Goal: Navigation & Orientation: Find specific page/section

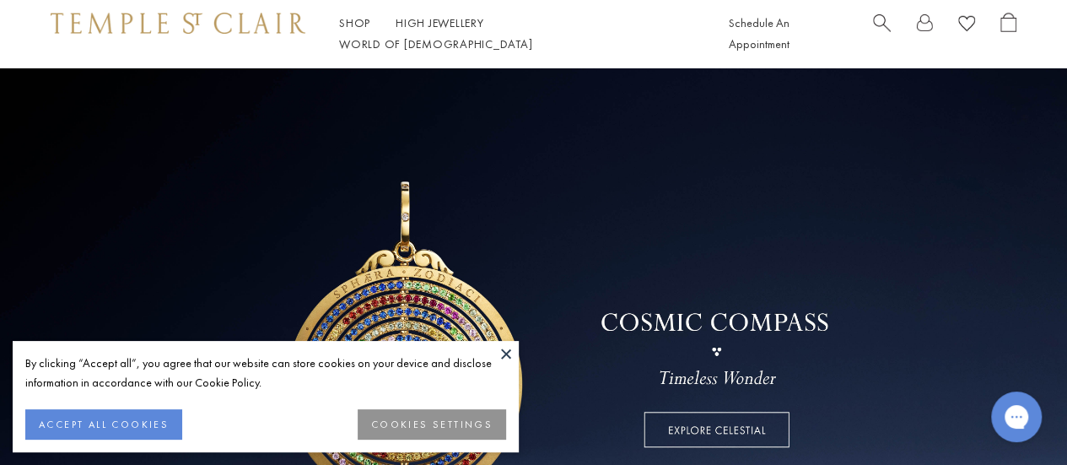
click at [498, 349] on button at bounding box center [505, 353] width 25 height 25
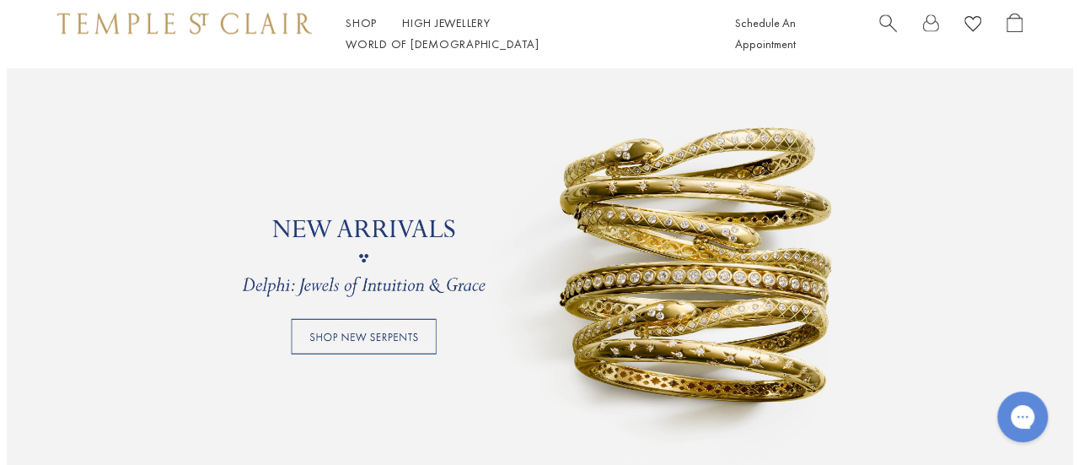
scroll to position [1265, 0]
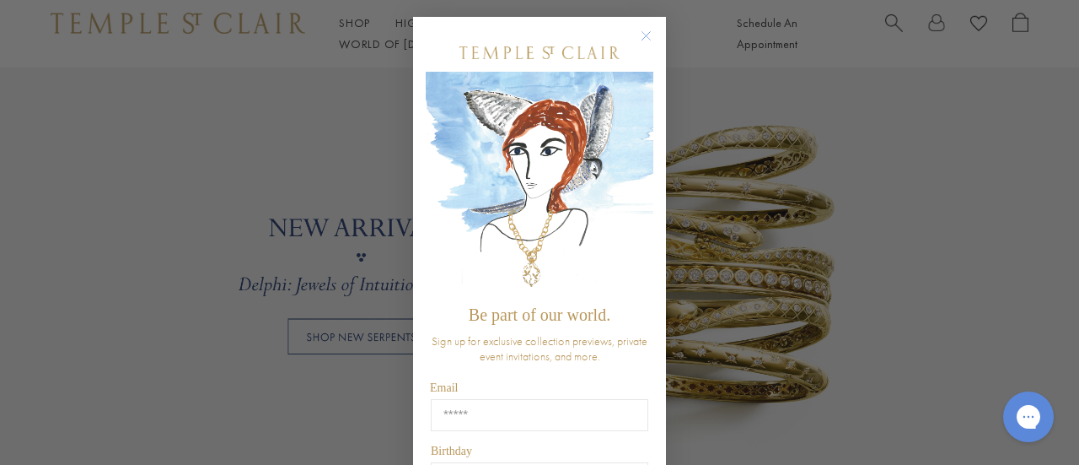
click at [638, 32] on circle "Close dialog" at bounding box center [647, 36] width 20 height 20
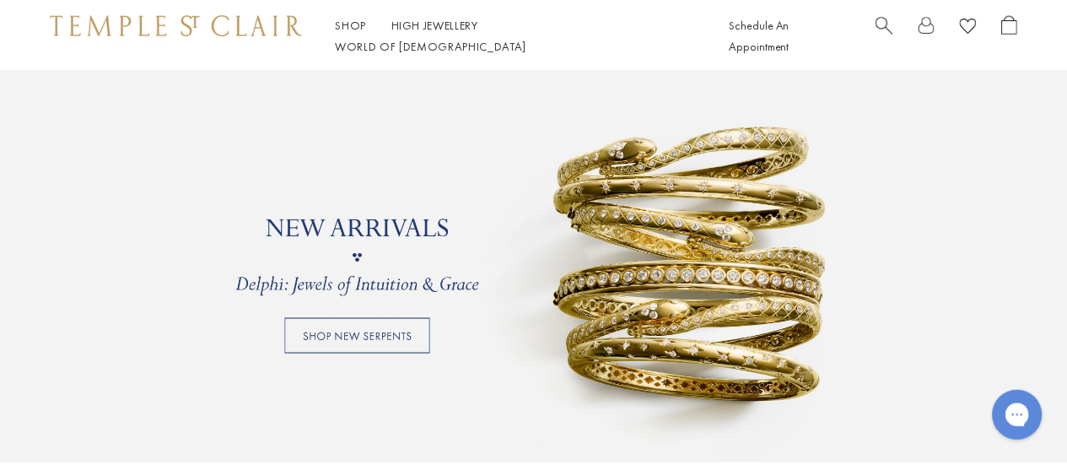
scroll to position [1260, 0]
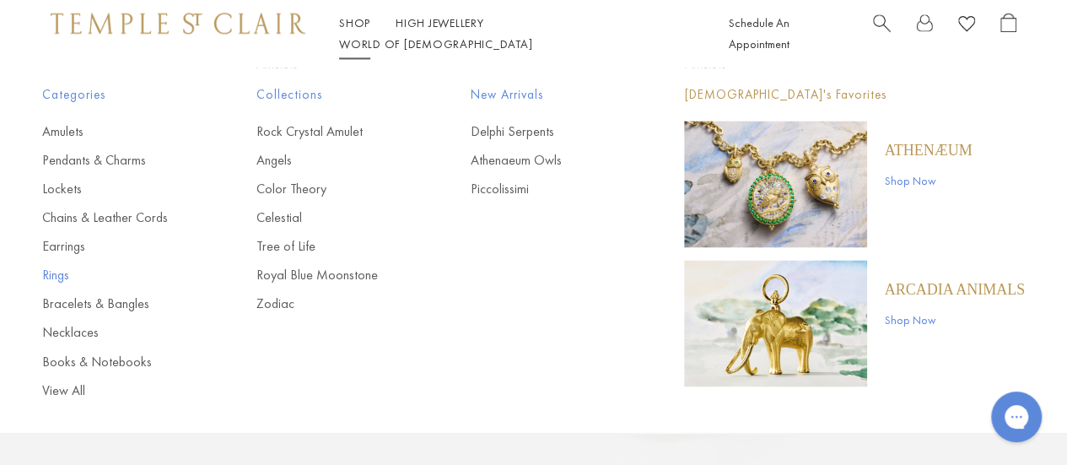
click at [47, 281] on link "Rings" at bounding box center [115, 275] width 147 height 19
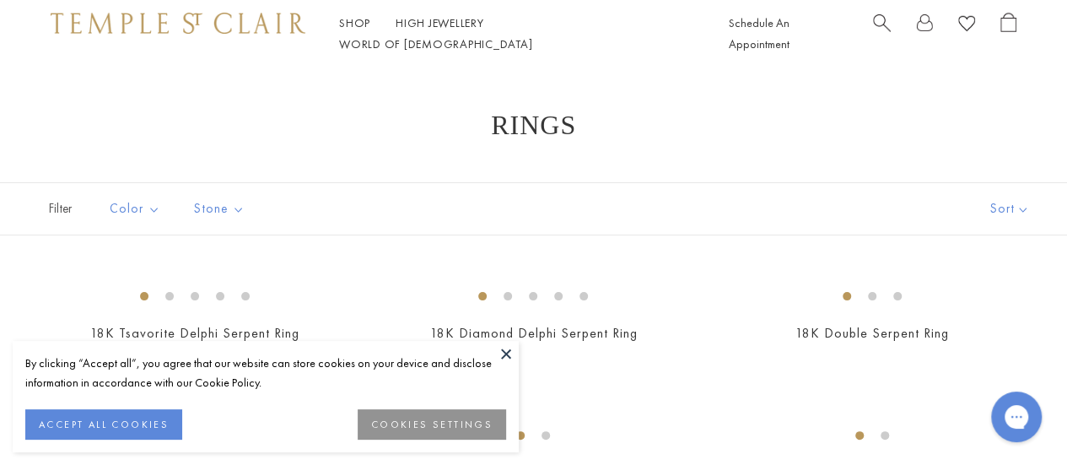
click at [508, 352] on button at bounding box center [505, 353] width 25 height 25
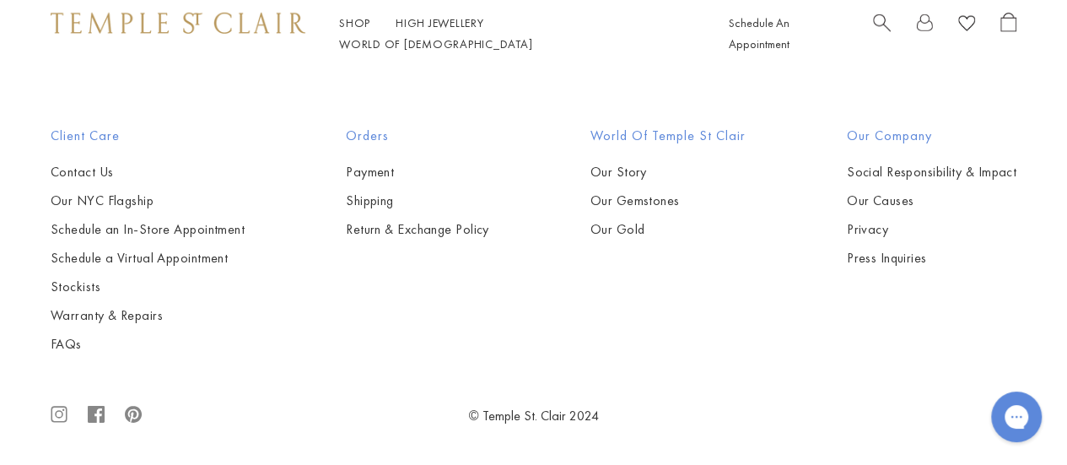
scroll to position [5987, 0]
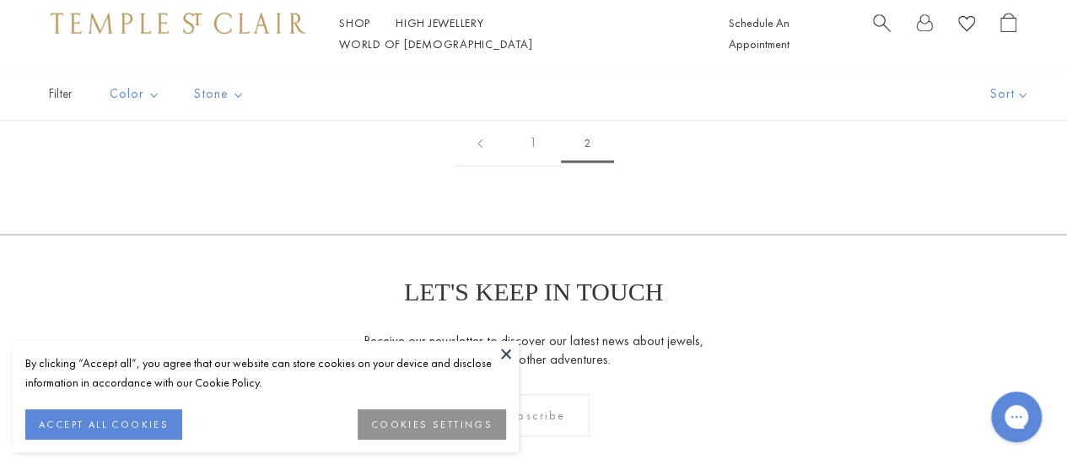
scroll to position [675, 0]
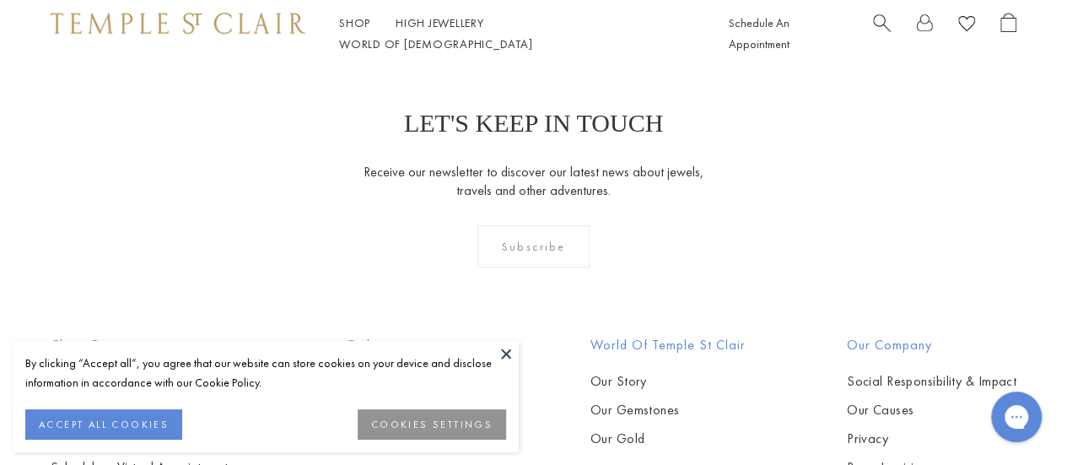
click at [500, 352] on button at bounding box center [505, 353] width 25 height 25
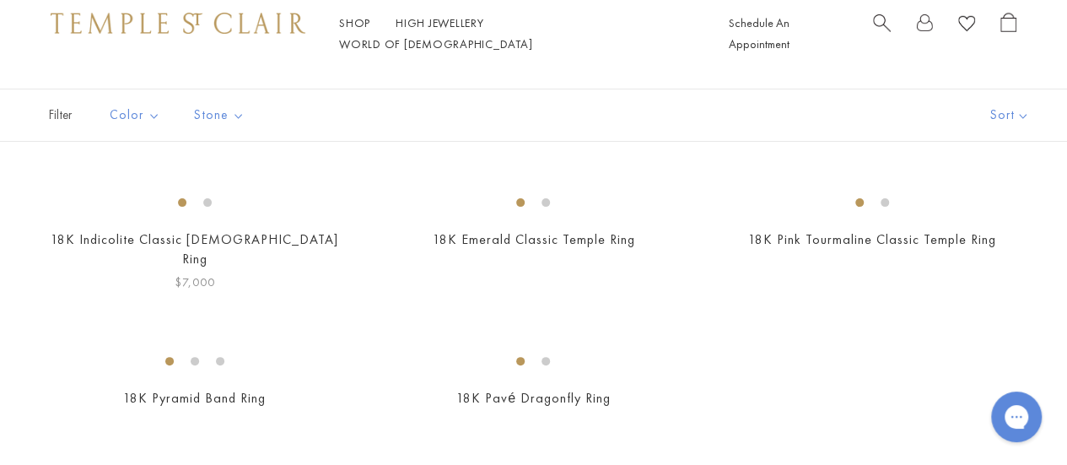
scroll to position [0, 0]
